Goal: Task Accomplishment & Management: Use online tool/utility

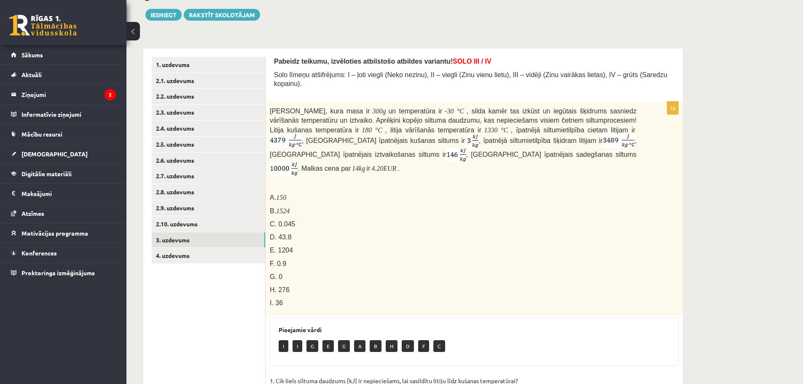
scroll to position [48, 0]
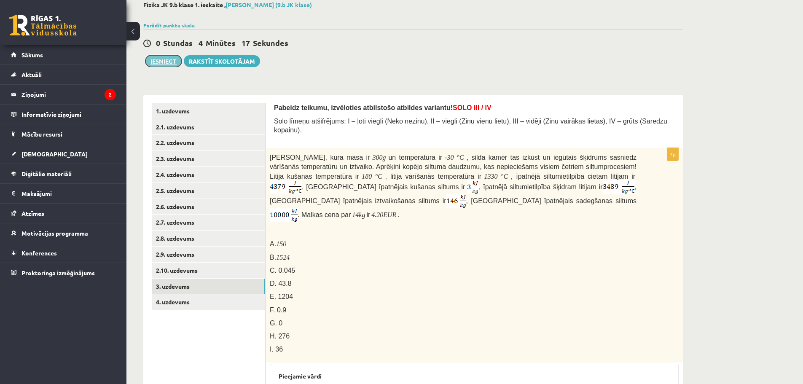
click at [169, 64] on button "Iesniegt" at bounding box center [163, 61] width 36 height 12
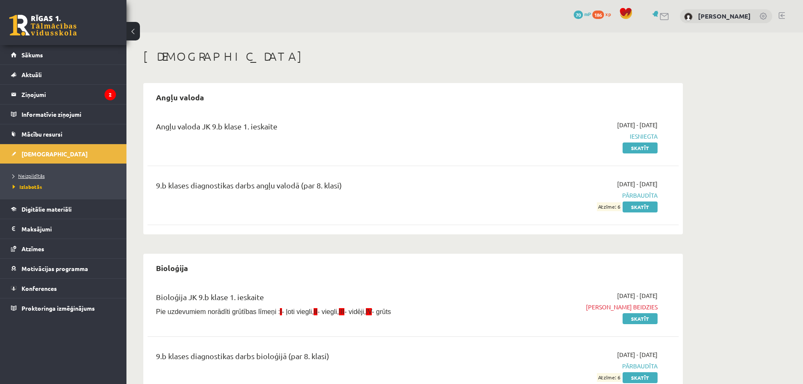
click at [28, 174] on span "Neizpildītās" at bounding box center [29, 175] width 32 height 7
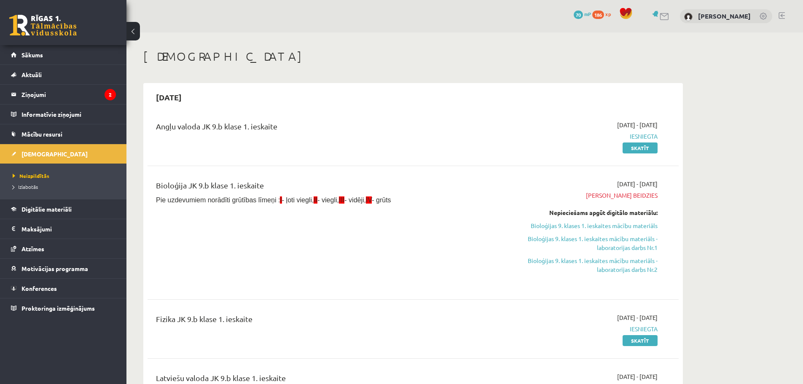
drag, startPoint x: 609, startPoint y: 229, endPoint x: 433, endPoint y: 27, distance: 267.5
click at [609, 229] on link "Bioloģijas 9. klases 1. ieskaites mācību materiāls" at bounding box center [578, 225] width 159 height 9
